Goal: Information Seeking & Learning: Learn about a topic

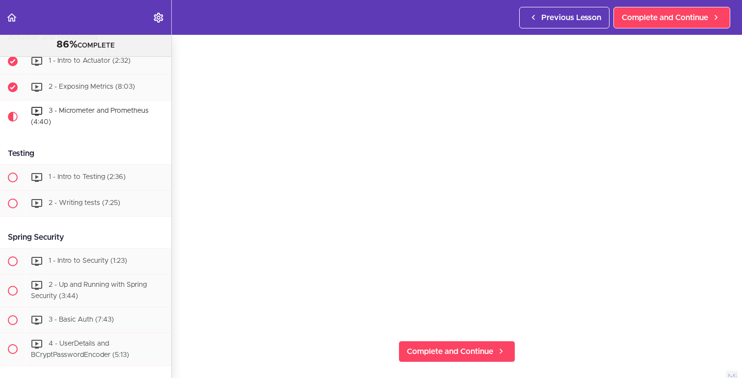
scroll to position [55, 0]
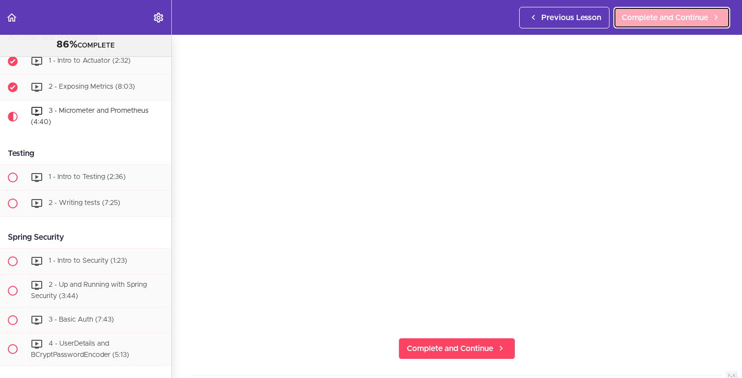
click at [684, 14] on span "Complete and Continue" at bounding box center [664, 18] width 86 height 12
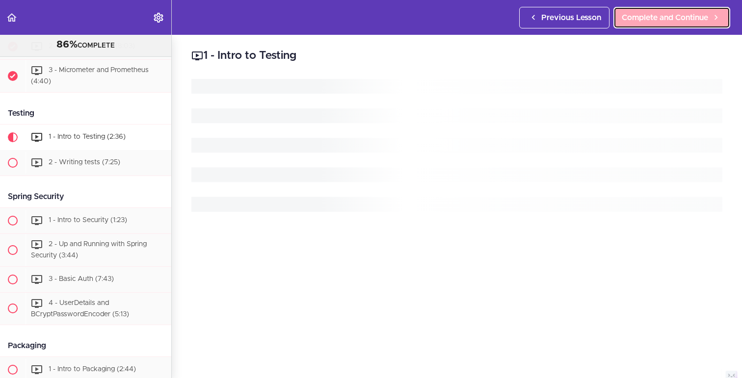
scroll to position [4158, 0]
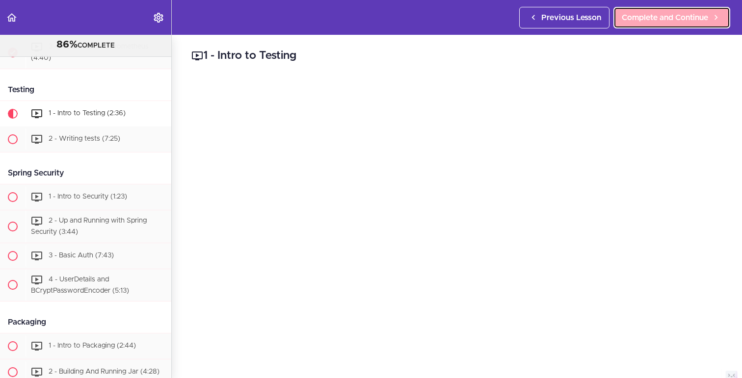
click at [657, 18] on span "Complete and Continue" at bounding box center [664, 18] width 86 height 12
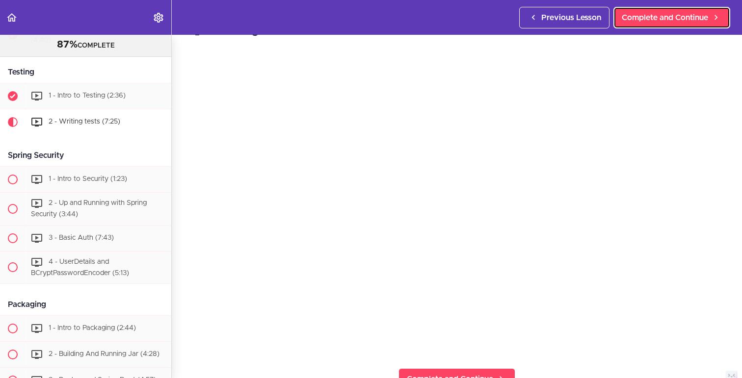
scroll to position [26, 0]
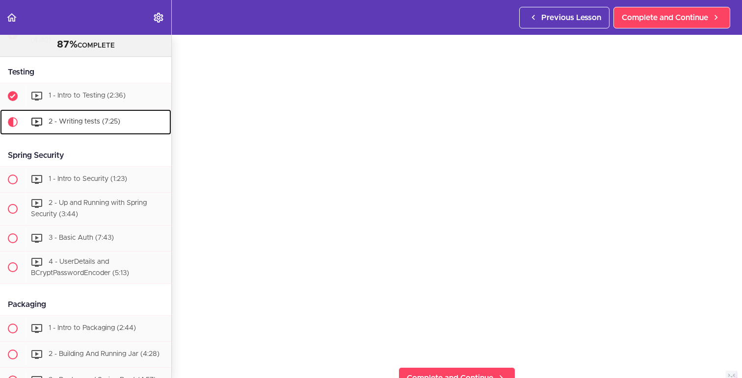
click at [66, 111] on div "2 - Writing tests (7:25)" at bounding box center [99, 122] width 146 height 22
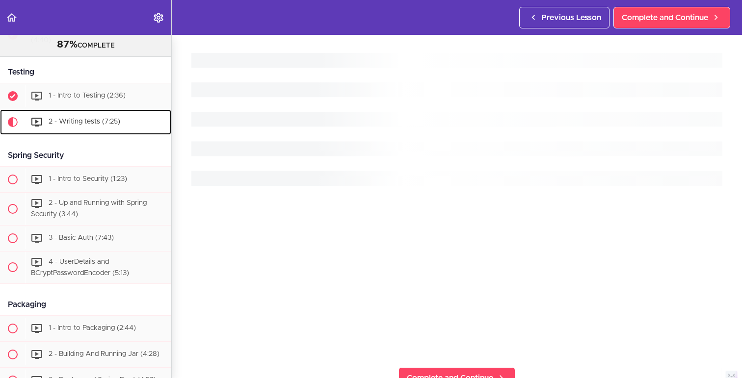
scroll to position [4177, 0]
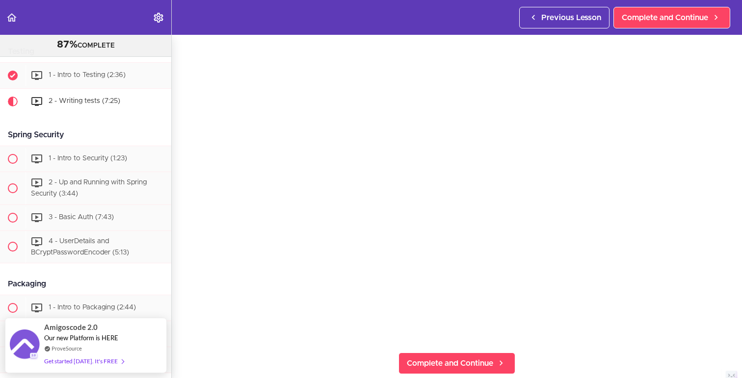
scroll to position [43, 0]
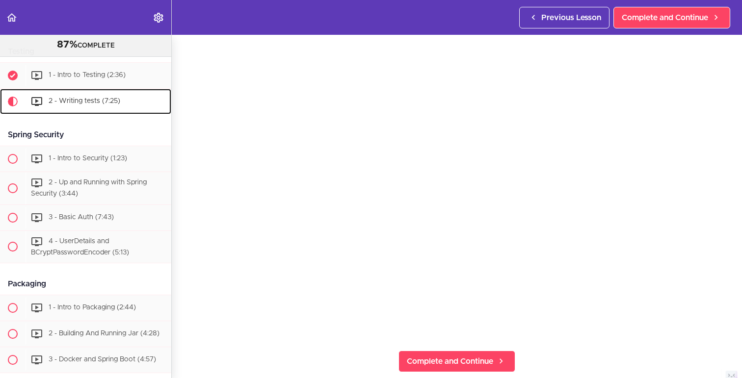
click at [65, 98] on span "2 - Writing tests (7:25)" at bounding box center [85, 101] width 72 height 7
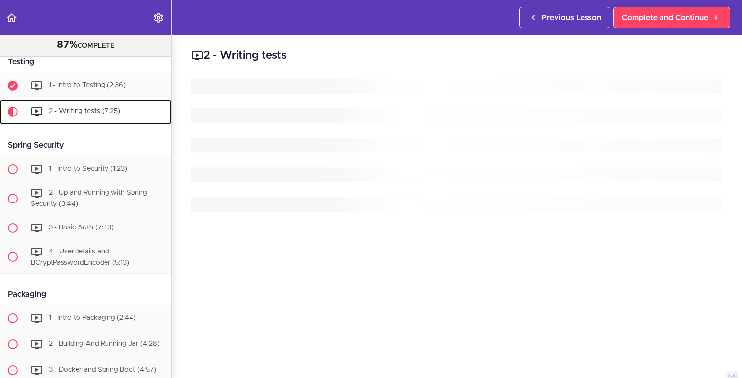
scroll to position [4184, 0]
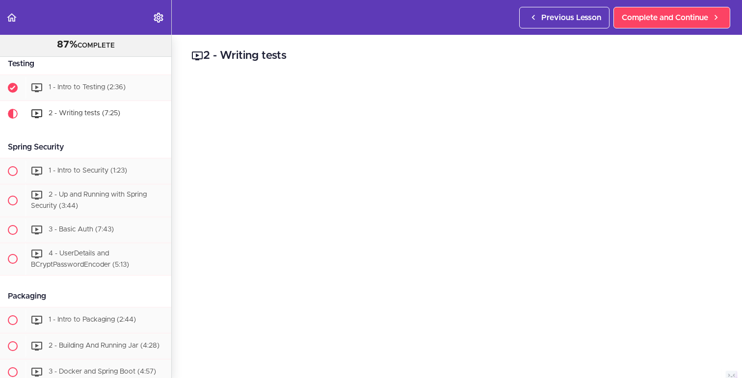
click at [620, 65] on div "2 - Writing tests Complete and Continue 1 - Follow us on LinkedIn 2 - Subscribe…" at bounding box center [457, 206] width 570 height 343
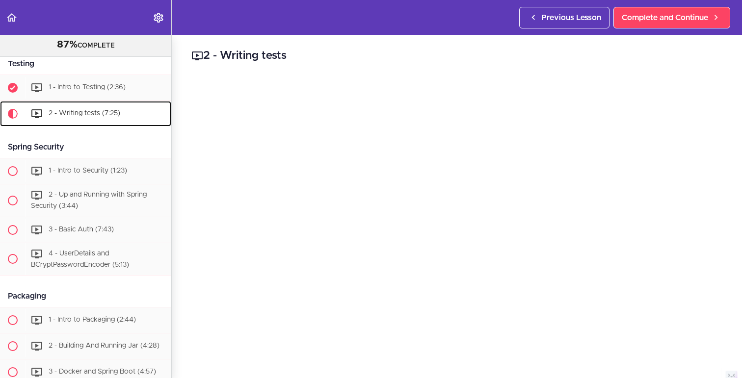
click at [77, 103] on div "2 - Writing tests (7:25)" at bounding box center [99, 114] width 146 height 22
click at [76, 103] on div "2 - Writing tests (7:25)" at bounding box center [99, 114] width 146 height 22
click at [81, 103] on div "2 - Writing tests (7:25)" at bounding box center [99, 114] width 146 height 22
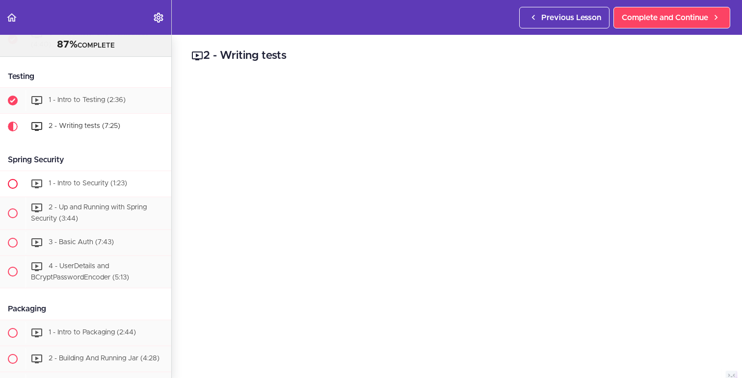
scroll to position [4162, 0]
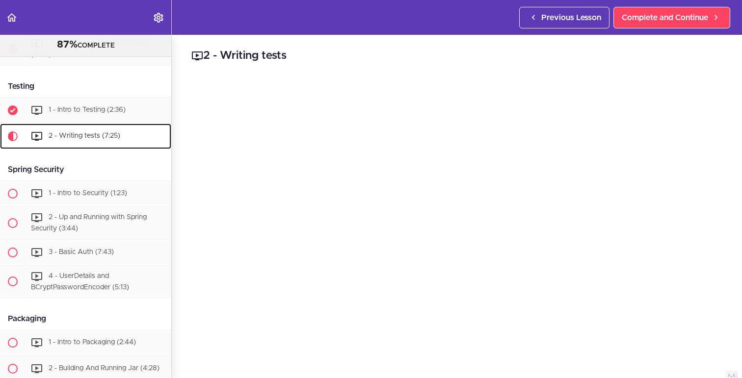
click at [79, 126] on div "2 - Writing tests (7:25)" at bounding box center [99, 137] width 146 height 22
click at [77, 132] on span "2 - Writing tests (7:25)" at bounding box center [85, 135] width 72 height 7
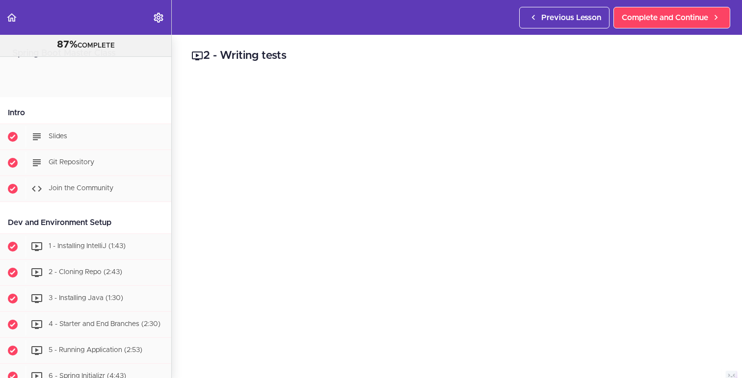
scroll to position [4197, 0]
